Goal: Information Seeking & Learning: Learn about a topic

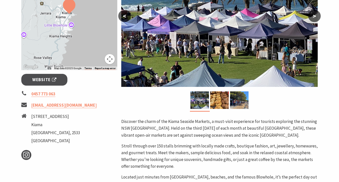
scroll to position [137, 0]
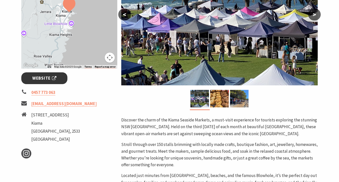
click at [38, 77] on span "Website" at bounding box center [44, 78] width 24 height 7
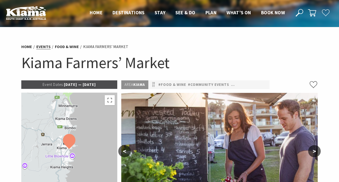
click at [44, 47] on link "Events" at bounding box center [43, 46] width 14 height 5
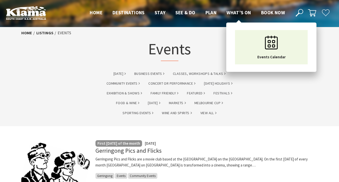
click at [238, 12] on span "What’s On" at bounding box center [239, 13] width 25 height 6
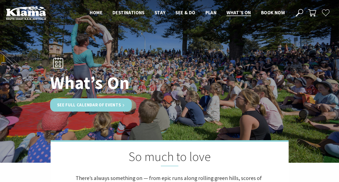
click at [112, 104] on link "See Full Calendar of Events" at bounding box center [91, 105] width 82 height 13
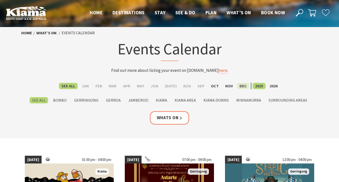
click at [239, 88] on label "Dec" at bounding box center [243, 86] width 12 height 6
click at [0, 0] on input "Dec" at bounding box center [0, 0] width 0 height 0
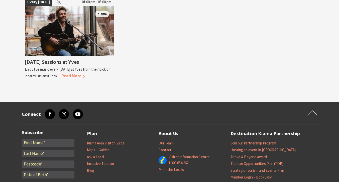
scroll to position [799, 0]
